Goal: Task Accomplishment & Management: Manage account settings

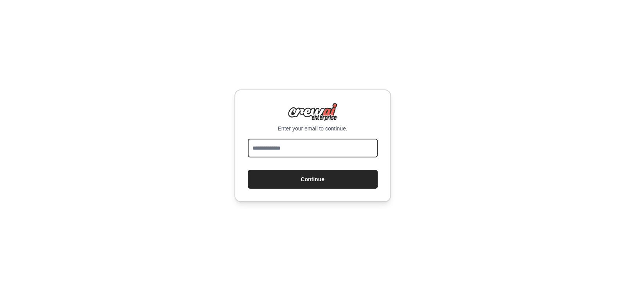
click at [294, 153] on input "email" at bounding box center [313, 148] width 130 height 19
type input "**********"
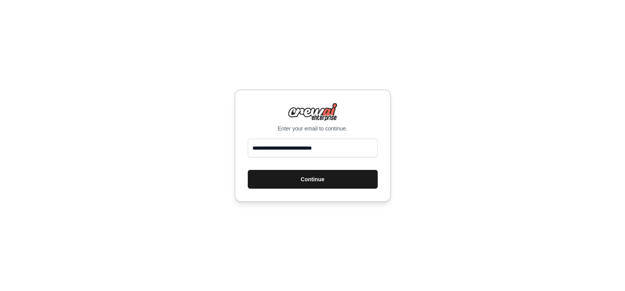
click at [324, 179] on button "Continue" at bounding box center [313, 179] width 130 height 19
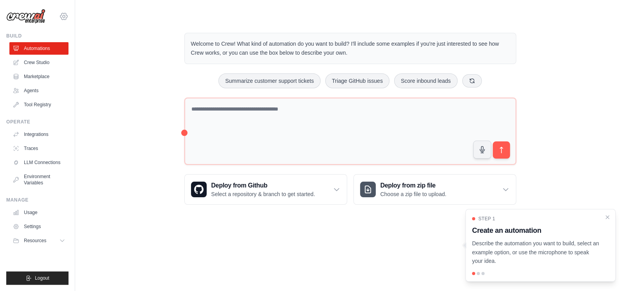
click at [63, 16] on icon at bounding box center [63, 16] width 9 height 9
click at [112, 161] on div "Welcome to Crew! What kind of automation do you want to build? I'll include som…" at bounding box center [350, 118] width 524 height 197
click at [39, 276] on span "Logout" at bounding box center [42, 278] width 14 height 6
